Goal: Communication & Community: Answer question/provide support

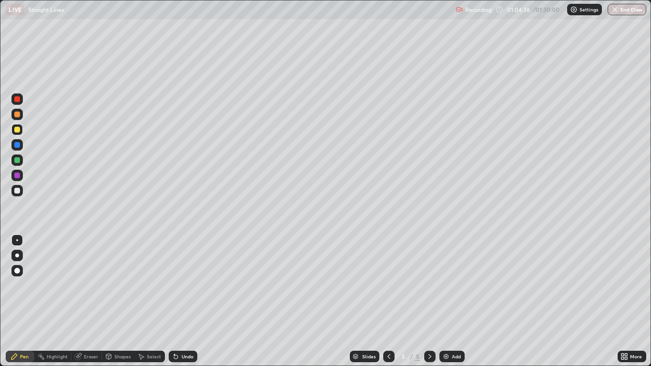
scroll to position [366, 651]
click at [18, 129] on div at bounding box center [17, 130] width 6 height 6
click at [17, 116] on div at bounding box center [17, 114] width 6 height 6
click at [16, 190] on div at bounding box center [17, 191] width 6 height 6
click at [17, 161] on div at bounding box center [17, 160] width 6 height 6
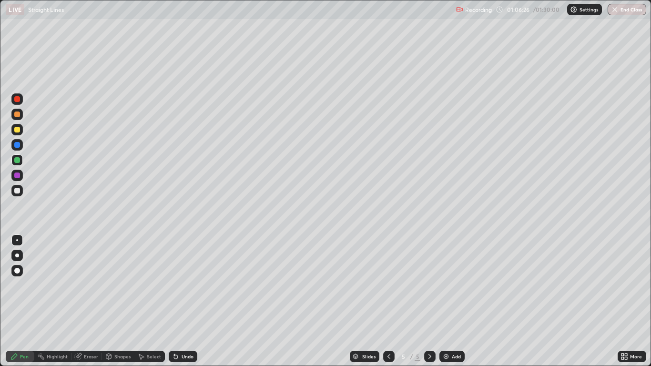
click at [16, 131] on div at bounding box center [17, 130] width 6 height 6
click at [16, 176] on div at bounding box center [17, 175] width 6 height 6
click at [85, 356] on div "Eraser" at bounding box center [91, 356] width 14 height 5
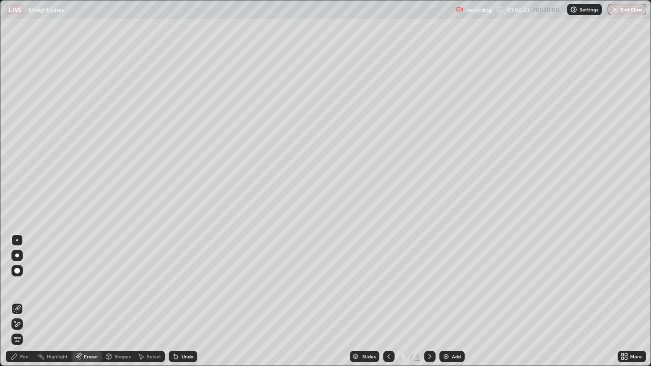
click at [23, 357] on div "Pen" at bounding box center [24, 356] width 9 height 5
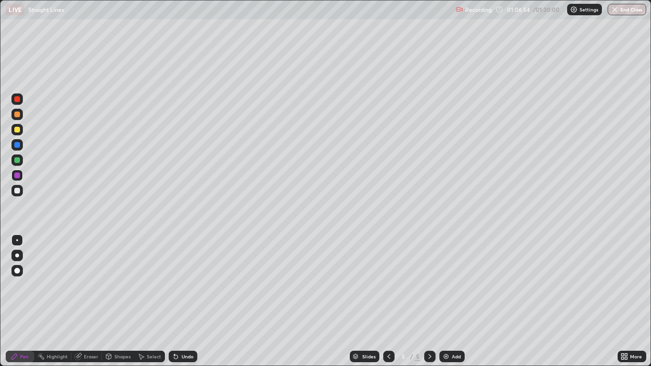
click at [17, 162] on div at bounding box center [17, 160] width 6 height 6
click at [19, 174] on div at bounding box center [17, 175] width 6 height 6
click at [85, 356] on div "Eraser" at bounding box center [91, 356] width 14 height 5
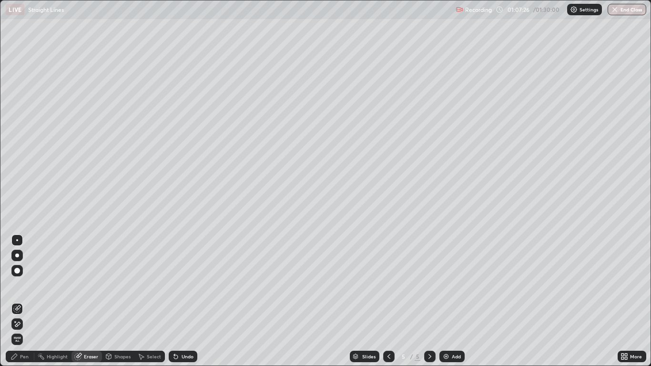
click at [24, 354] on div "Pen" at bounding box center [24, 356] width 9 height 5
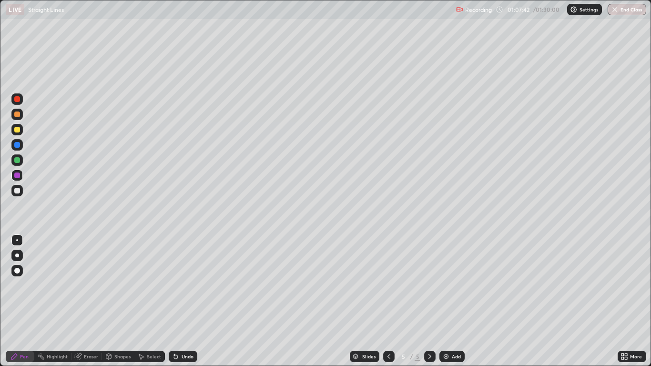
click at [17, 115] on div at bounding box center [17, 114] width 6 height 6
click at [182, 355] on div "Undo" at bounding box center [188, 356] width 12 height 5
click at [182, 357] on div "Undo" at bounding box center [188, 356] width 12 height 5
click at [20, 98] on div at bounding box center [17, 99] width 6 height 6
click at [17, 191] on div at bounding box center [17, 191] width 6 height 6
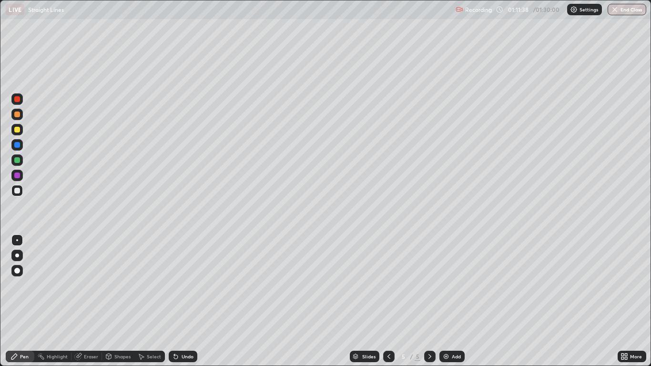
click at [445, 355] on img at bounding box center [446, 357] width 8 height 8
click at [19, 160] on div at bounding box center [17, 160] width 6 height 6
click at [17, 191] on div at bounding box center [17, 191] width 6 height 6
click at [16, 162] on div at bounding box center [17, 160] width 6 height 6
click at [18, 190] on div at bounding box center [17, 191] width 6 height 6
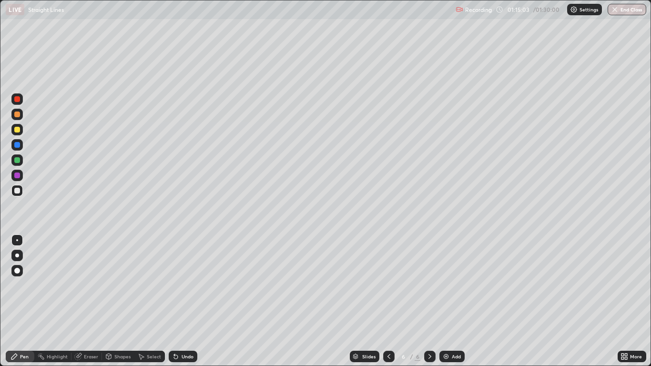
click at [580, 347] on div "Slides 6 / 6 Add" at bounding box center [407, 356] width 420 height 19
click at [444, 356] on img at bounding box center [446, 357] width 8 height 8
click at [85, 356] on div "Eraser" at bounding box center [91, 356] width 14 height 5
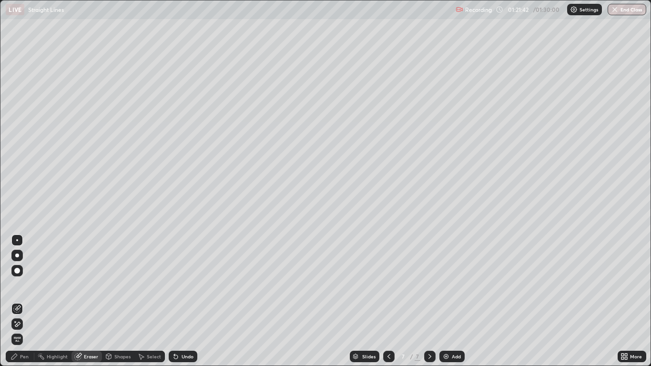
click at [22, 354] on div "Pen" at bounding box center [24, 356] width 9 height 5
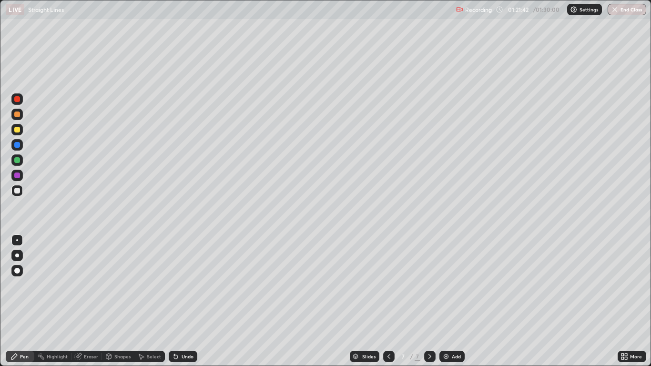
click at [24, 356] on div "Pen" at bounding box center [24, 356] width 9 height 5
click at [185, 357] on div "Undo" at bounding box center [188, 356] width 12 height 5
click at [18, 161] on div at bounding box center [17, 160] width 6 height 6
click at [630, 10] on button "End Class" at bounding box center [627, 9] width 38 height 11
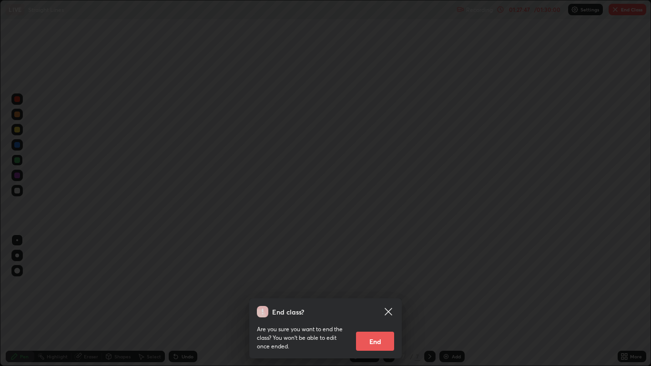
click at [377, 343] on button "End" at bounding box center [375, 341] width 38 height 19
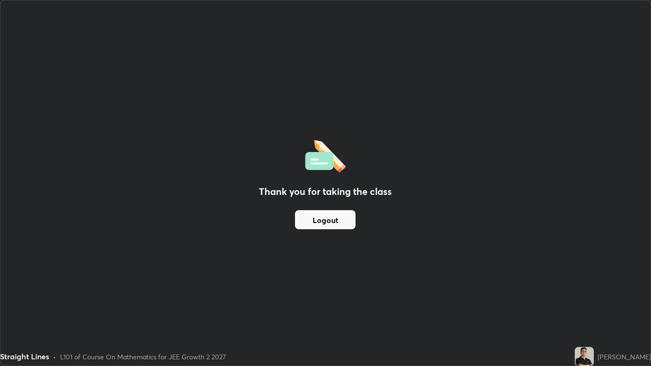
click at [338, 216] on button "Logout" at bounding box center [325, 219] width 61 height 19
